Goal: Task Accomplishment & Management: Use online tool/utility

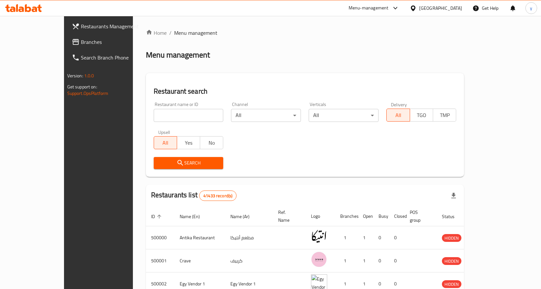
click at [81, 44] on span "Branches" at bounding box center [115, 42] width 68 height 8
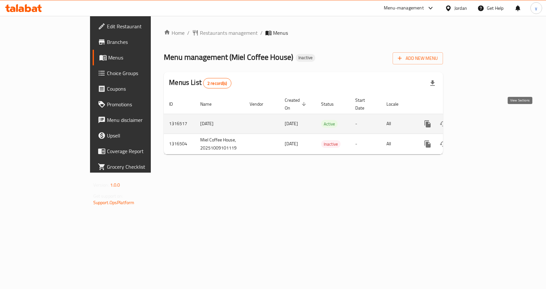
click at [479, 120] on icon "enhanced table" at bounding box center [475, 124] width 8 height 8
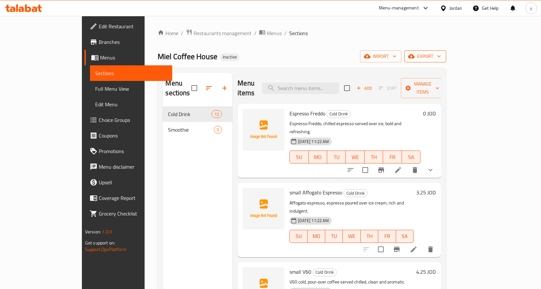
click at [446, 58] on button "export" at bounding box center [425, 56] width 42 height 12
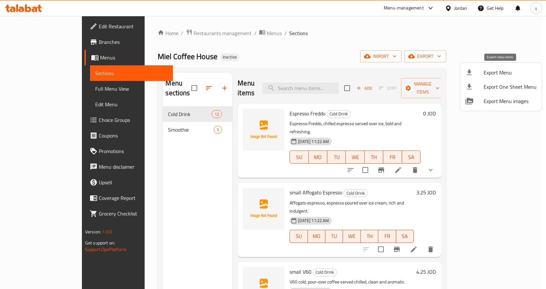
click at [486, 78] on li "Export Menu" at bounding box center [501, 72] width 82 height 14
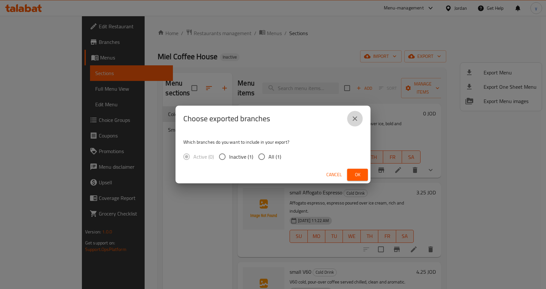
click at [358, 122] on icon "close" at bounding box center [355, 119] width 8 height 8
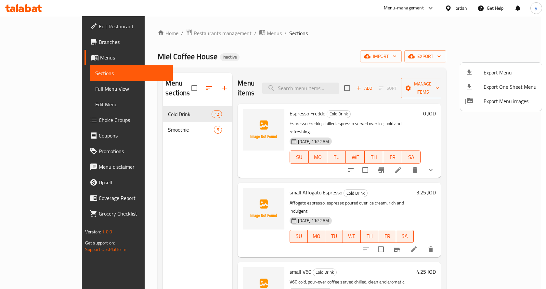
click at [459, 62] on div at bounding box center [273, 144] width 546 height 289
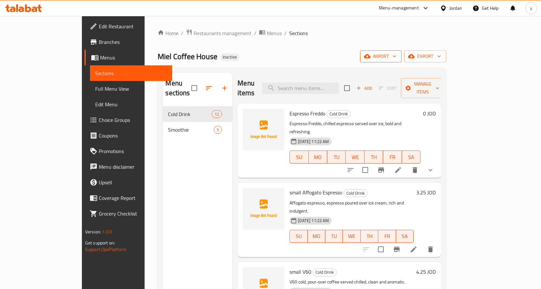
click at [397, 59] on span "import" at bounding box center [380, 56] width 31 height 8
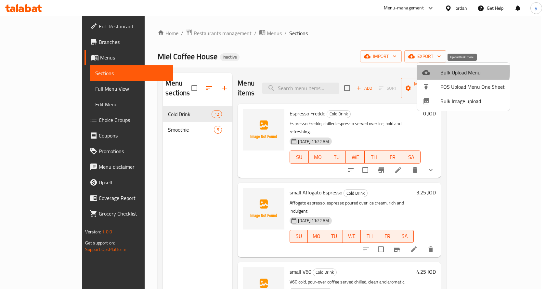
click at [447, 71] on span "Bulk Upload Menu" at bounding box center [473, 73] width 64 height 8
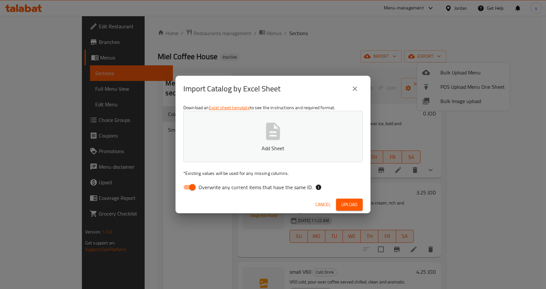
click at [189, 189] on input "Overwrite any current items that have the same ID." at bounding box center [192, 187] width 37 height 12
checkbox input "false"
click at [348, 201] on span "Upload" at bounding box center [349, 205] width 16 height 8
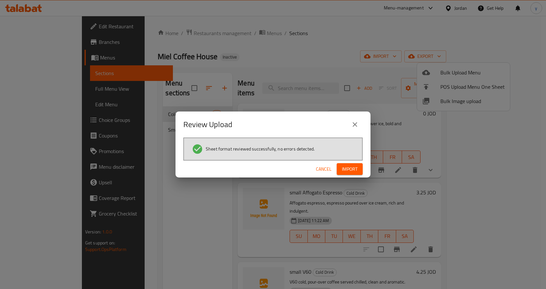
click at [341, 167] on button "Import" at bounding box center [350, 169] width 26 height 12
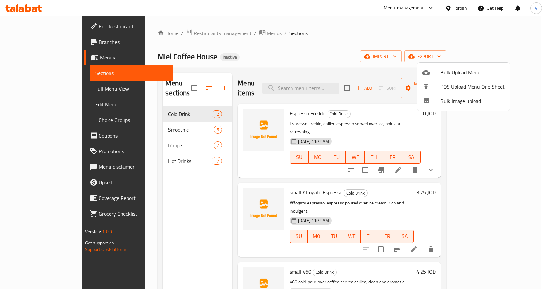
click at [51, 93] on div at bounding box center [273, 144] width 546 height 289
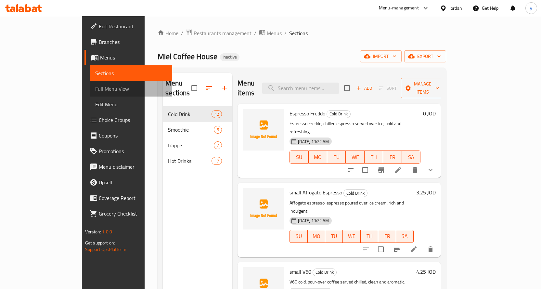
click at [95, 91] on span "Full Menu View" at bounding box center [131, 89] width 72 height 8
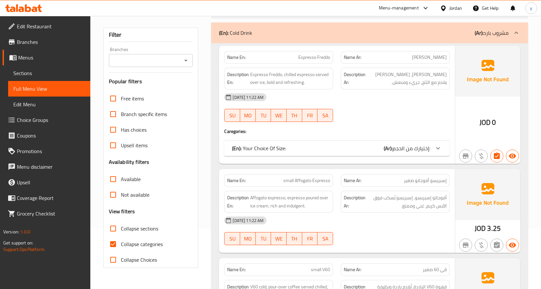
scroll to position [65, 0]
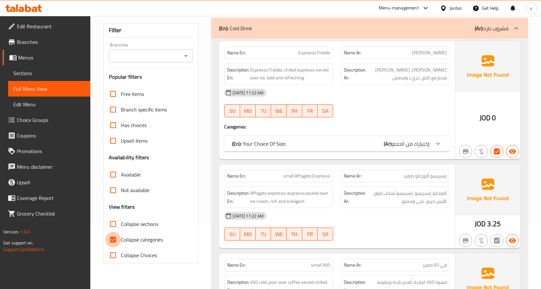
click at [119, 241] on input "Collapse categories" at bounding box center [113, 240] width 16 height 16
checkbox input "false"
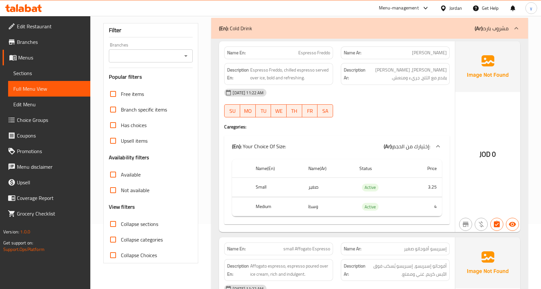
click at [516, 29] on icon at bounding box center [517, 28] width 8 height 8
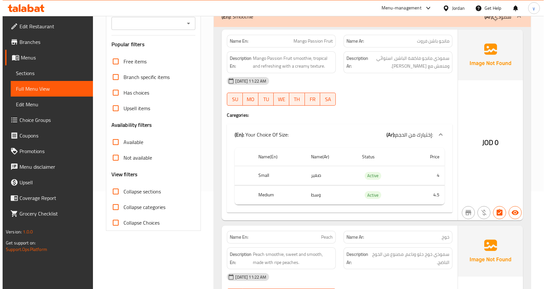
scroll to position [0, 0]
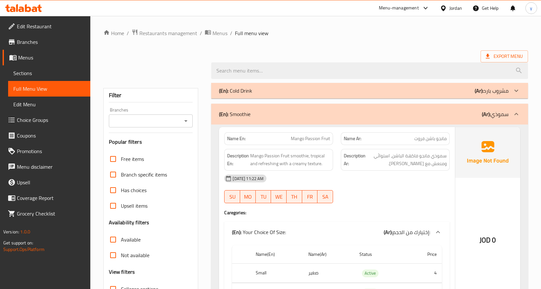
click at [511, 113] on div at bounding box center [517, 114] width 16 height 16
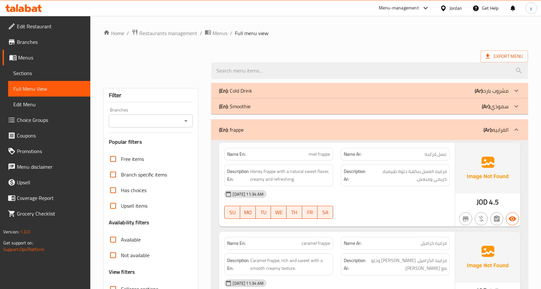
click at [519, 125] on div at bounding box center [517, 130] width 16 height 16
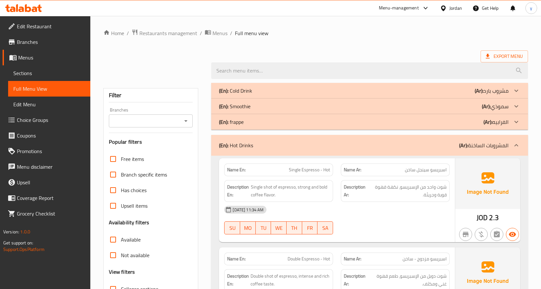
click at [519, 139] on div "(En): Hot Drinks (Ar): المشروبات الساخنة" at bounding box center [369, 145] width 317 height 21
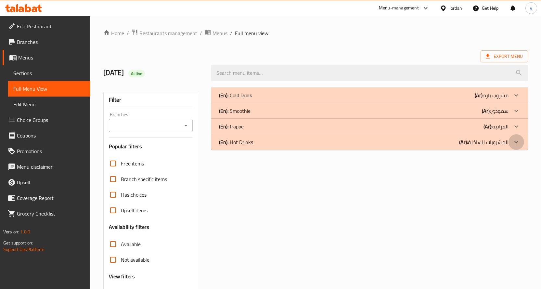
click at [518, 145] on icon at bounding box center [517, 142] width 8 height 8
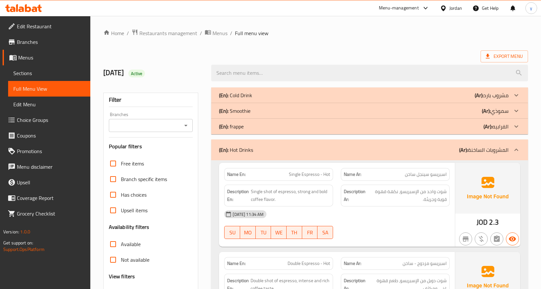
click at [518, 130] on icon at bounding box center [517, 127] width 8 height 8
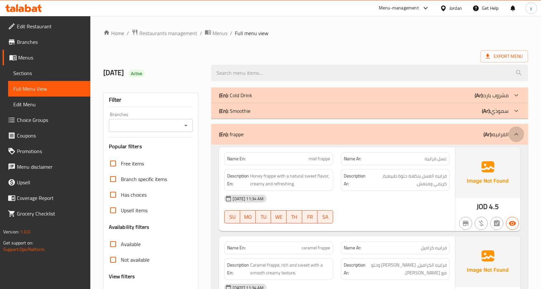
click at [516, 130] on div at bounding box center [517, 134] width 16 height 16
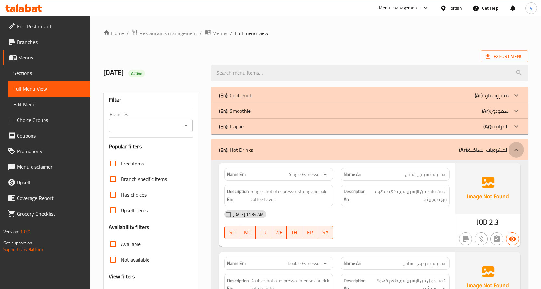
click at [517, 148] on icon at bounding box center [517, 150] width 8 height 8
